Goal: Task Accomplishment & Management: Complete application form

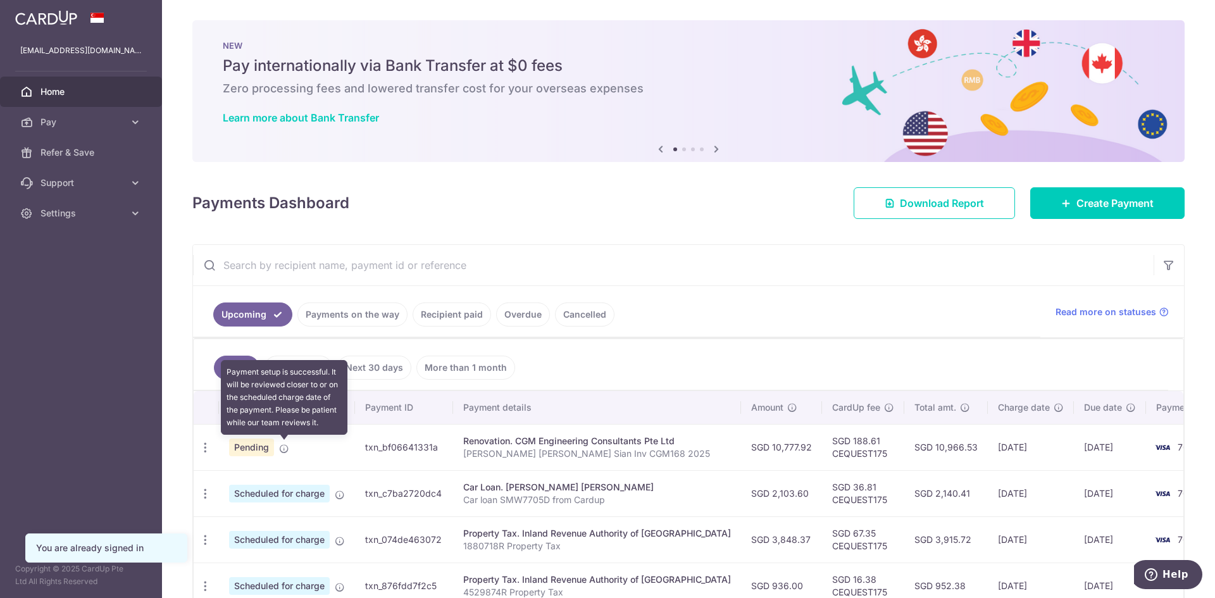
click at [282, 449] on icon at bounding box center [284, 449] width 10 height 10
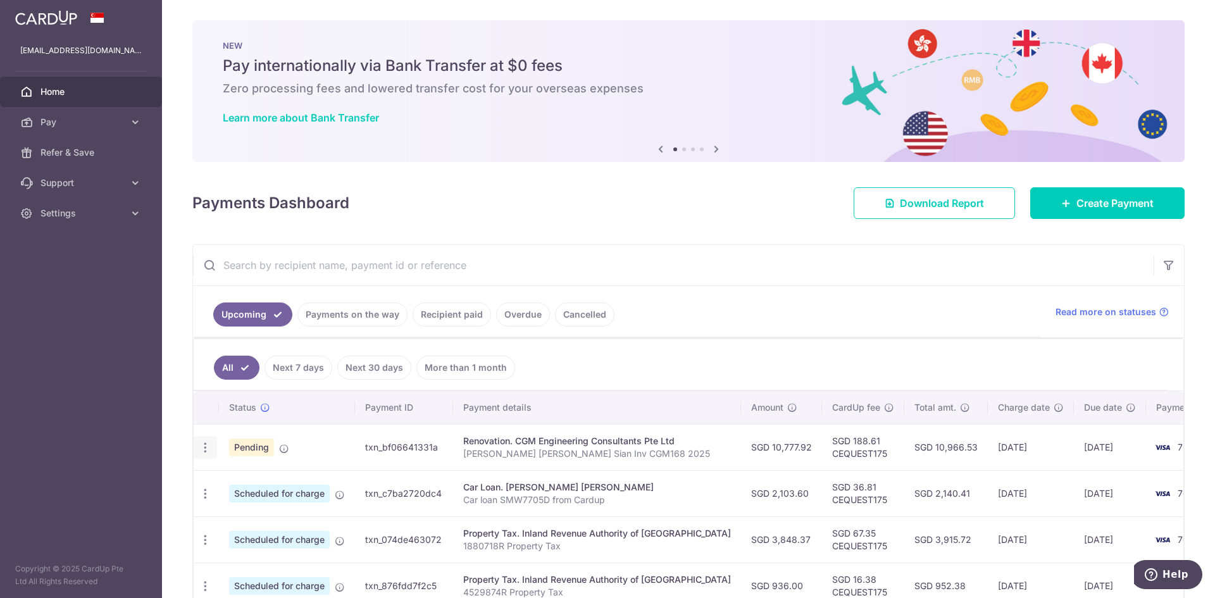
click at [206, 446] on icon "button" at bounding box center [205, 447] width 13 height 13
click at [243, 541] on span "Upload doc" at bounding box center [273, 544] width 86 height 15
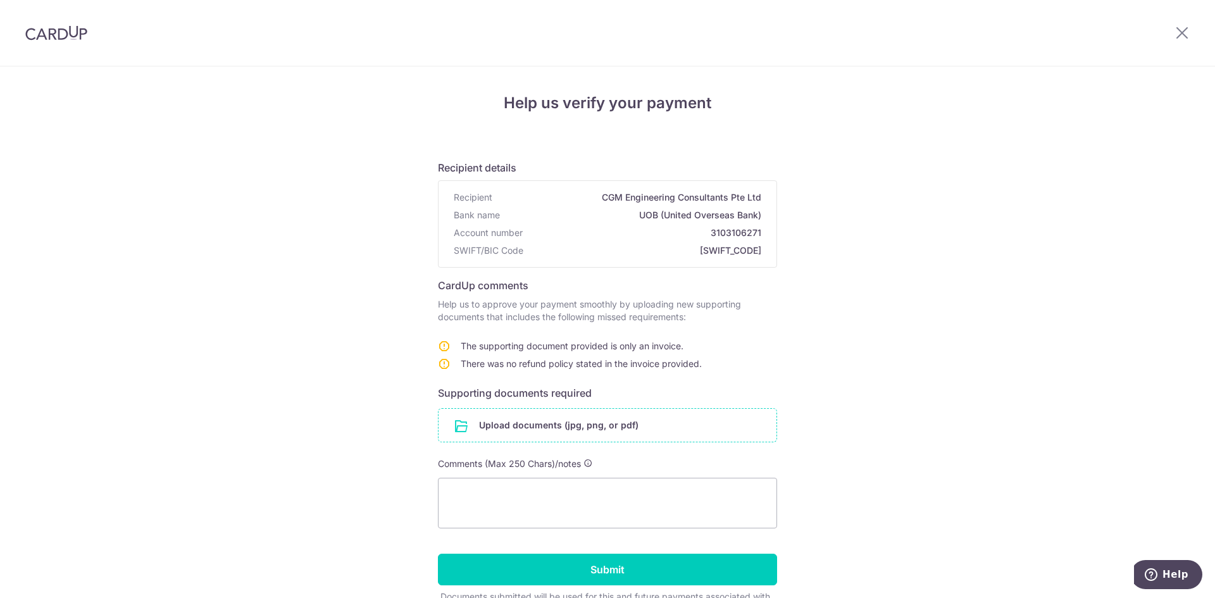
click at [499, 427] on input "file" at bounding box center [608, 425] width 338 height 33
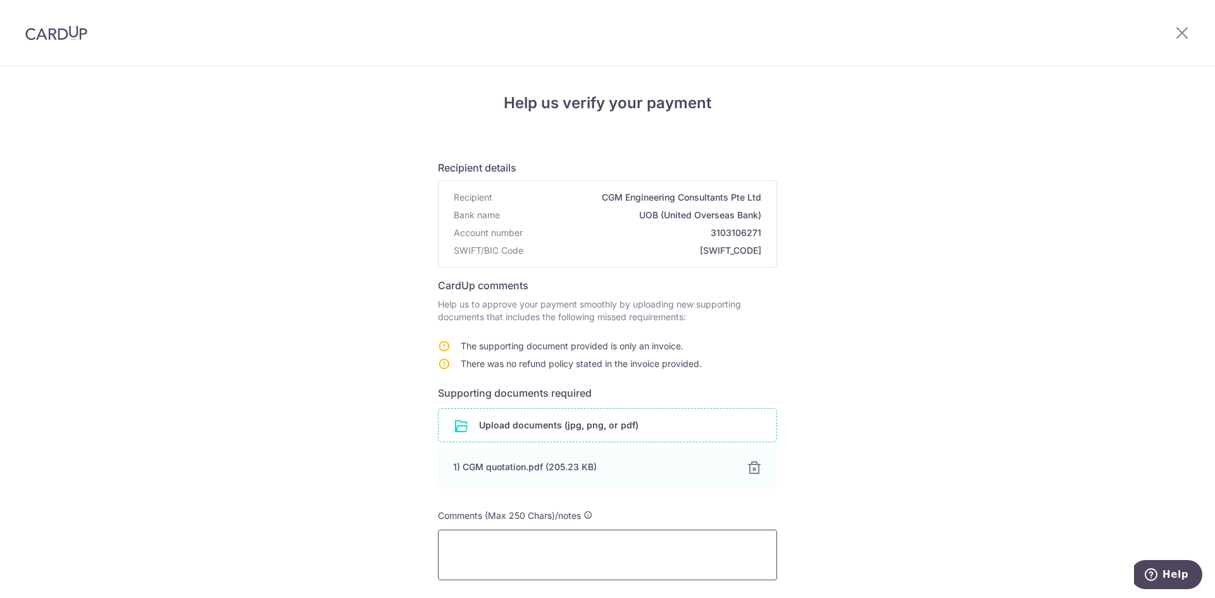
click at [475, 542] on textarea at bounding box center [607, 555] width 339 height 51
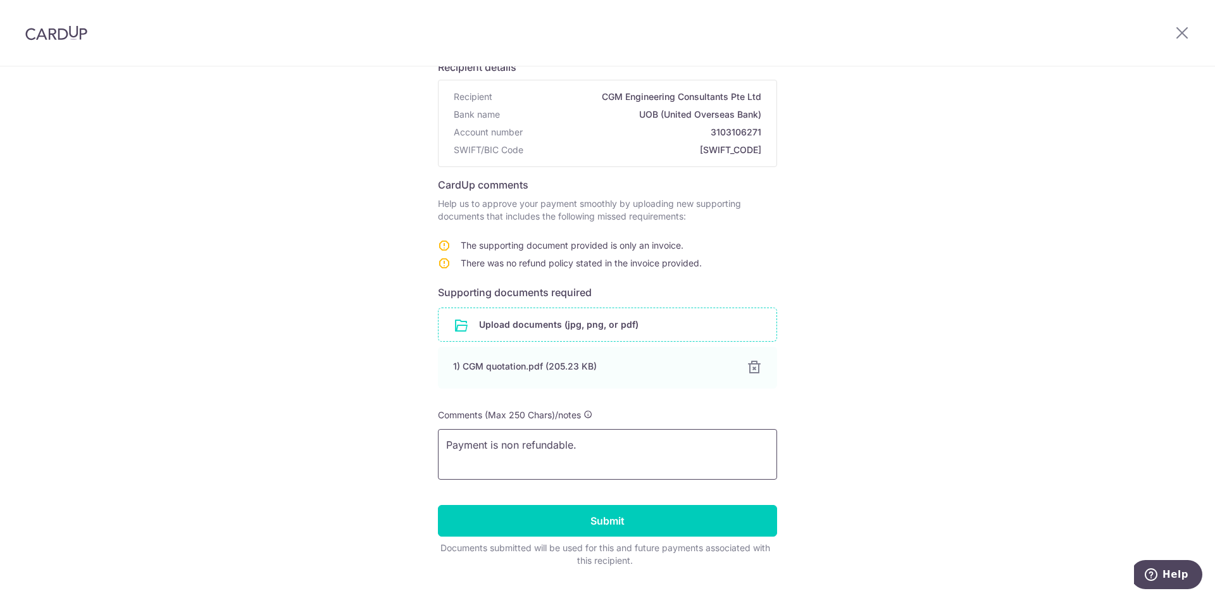
scroll to position [129, 0]
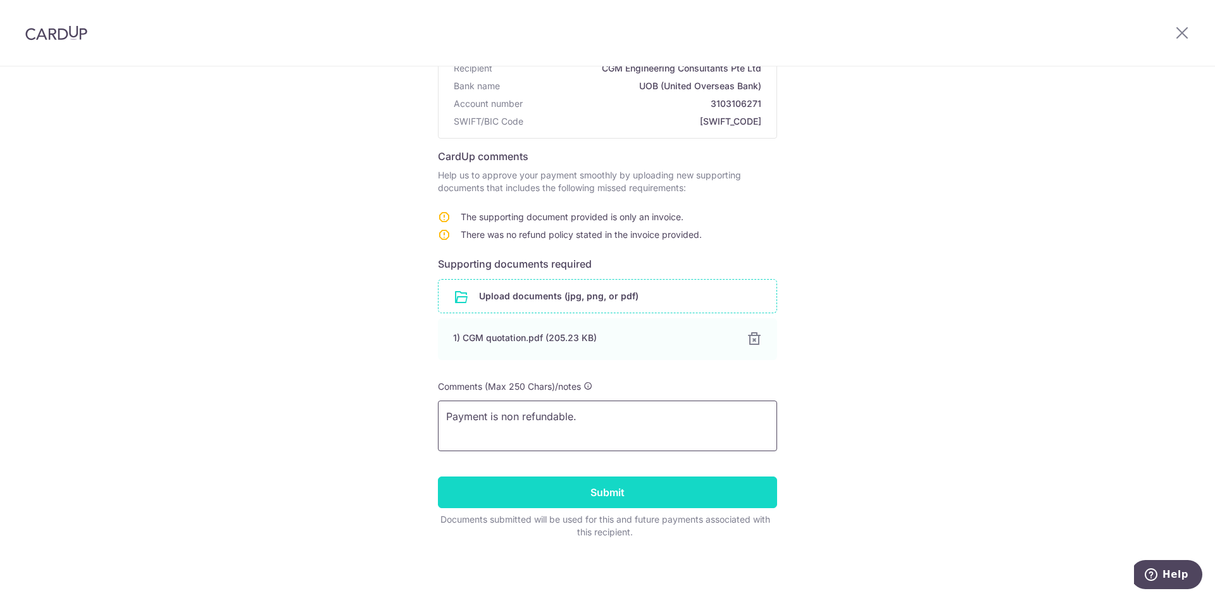
type textarea "Payment is non refundable."
click at [616, 490] on input "Submit" at bounding box center [607, 493] width 339 height 32
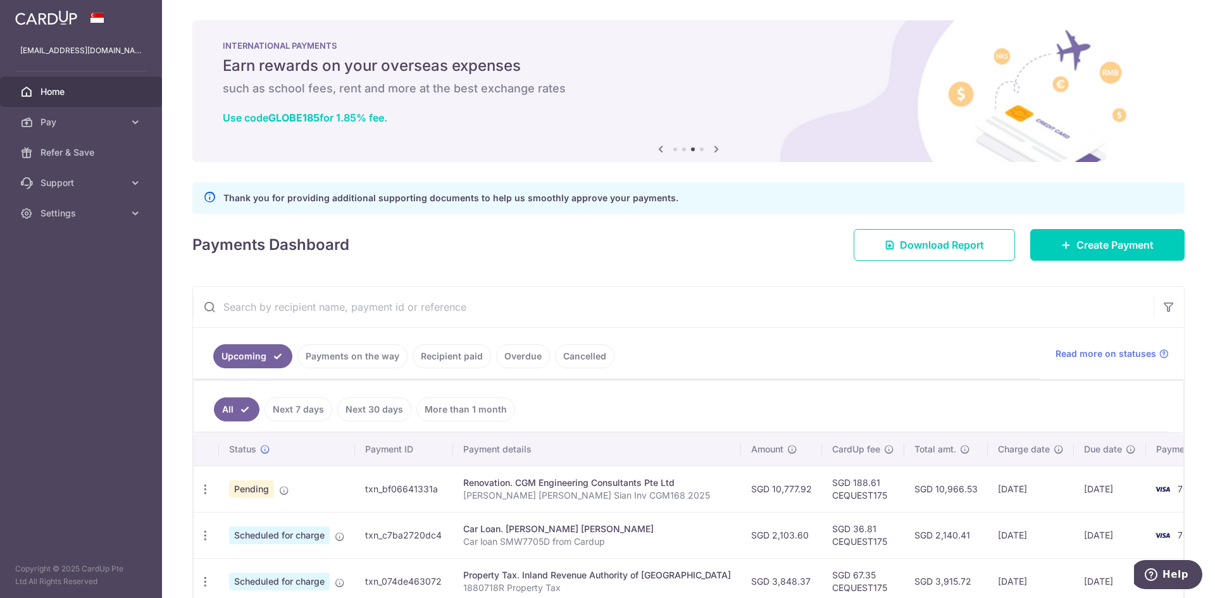
scroll to position [167, 0]
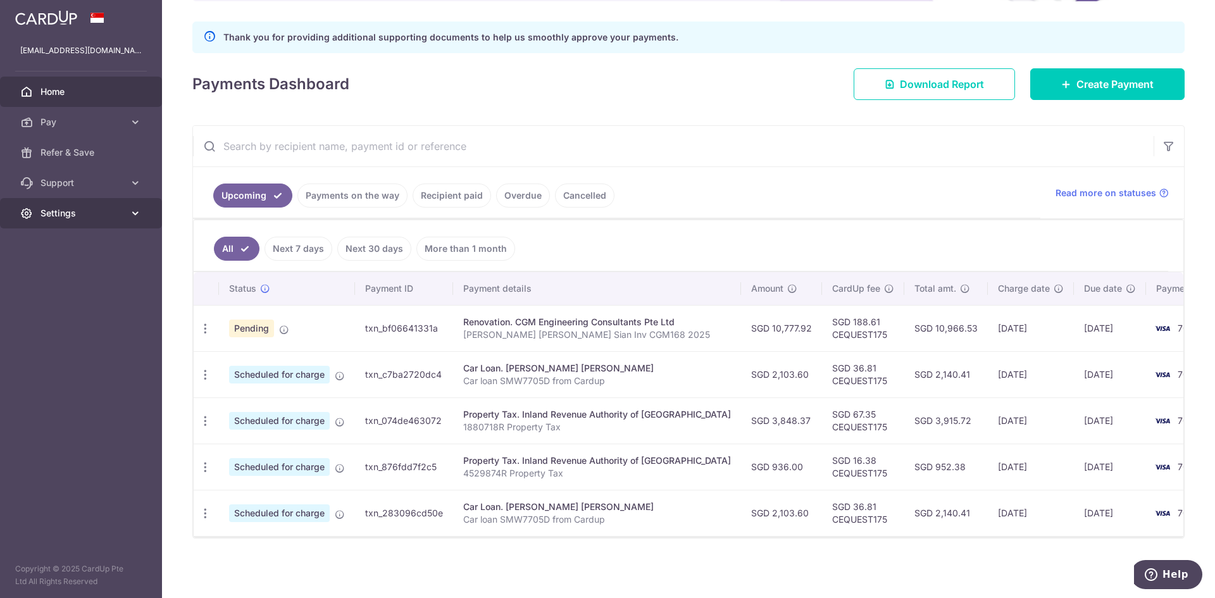
click at [106, 214] on span "Settings" at bounding box center [83, 213] width 84 height 13
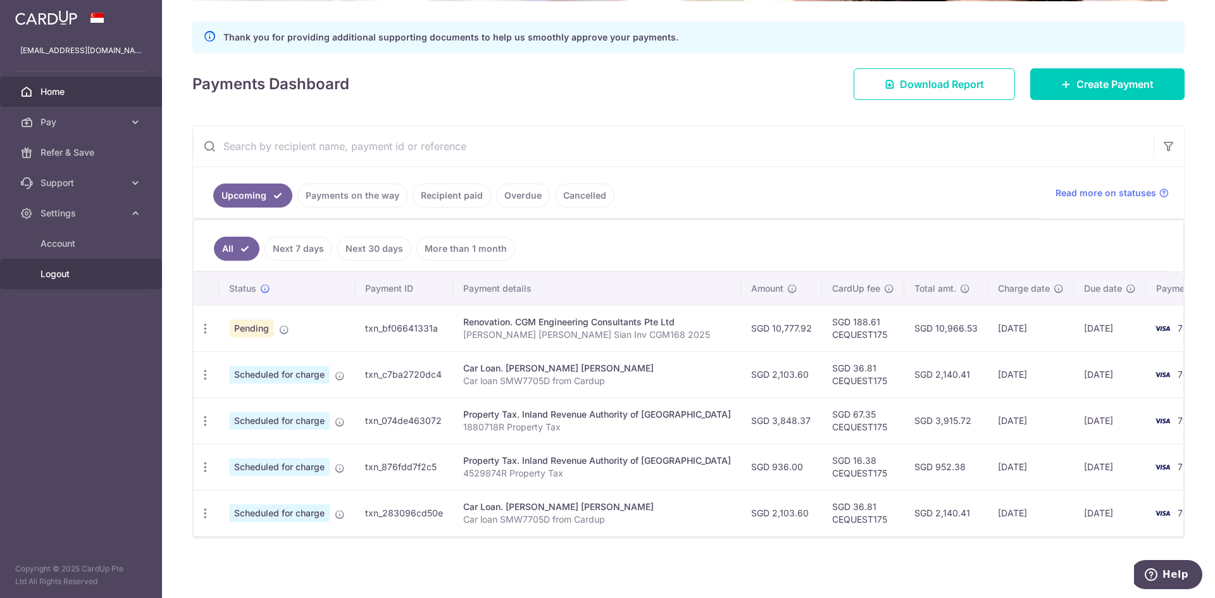
click at [56, 271] on span "Logout" at bounding box center [83, 274] width 84 height 13
